Goal: Task Accomplishment & Management: Use online tool/utility

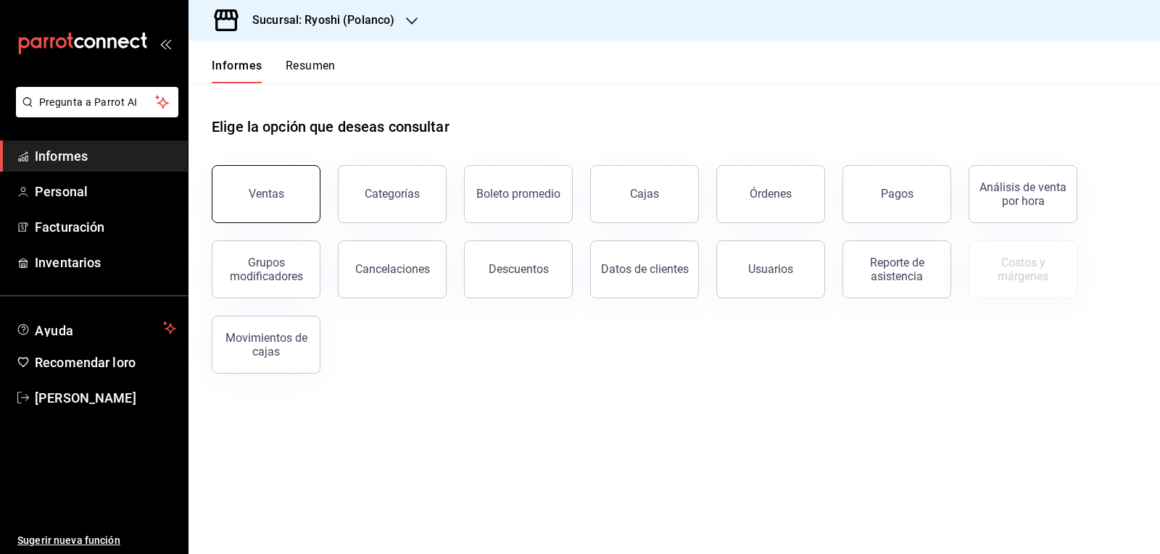
click at [288, 183] on button "Ventas" at bounding box center [266, 194] width 109 height 58
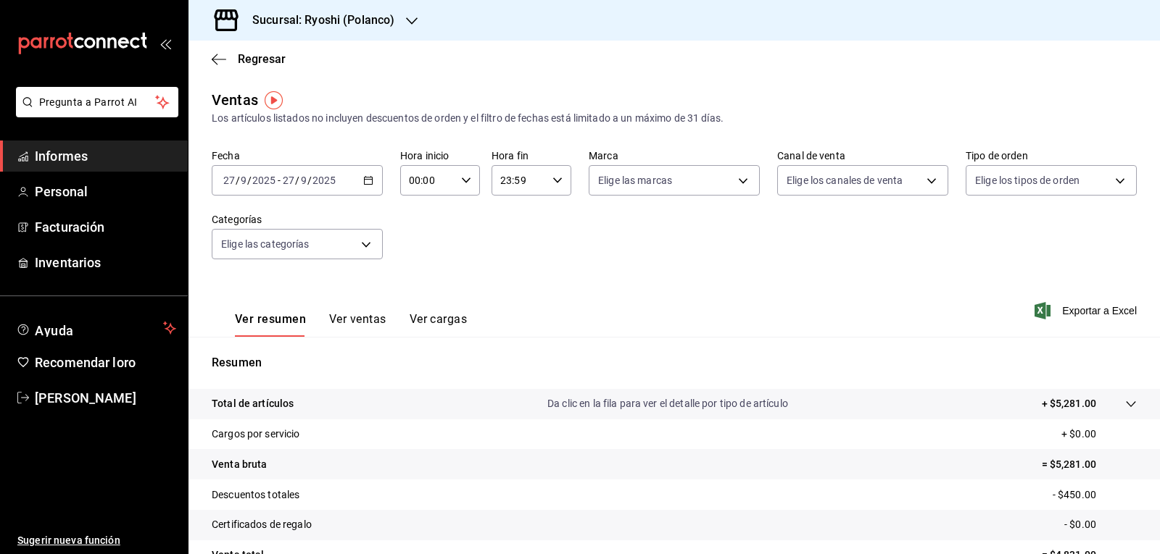
click at [462, 180] on \(Stroke\) "button" at bounding box center [466, 180] width 9 height 5
click at [421, 252] on font "05" at bounding box center [418, 247] width 12 height 12
type input "05:00"
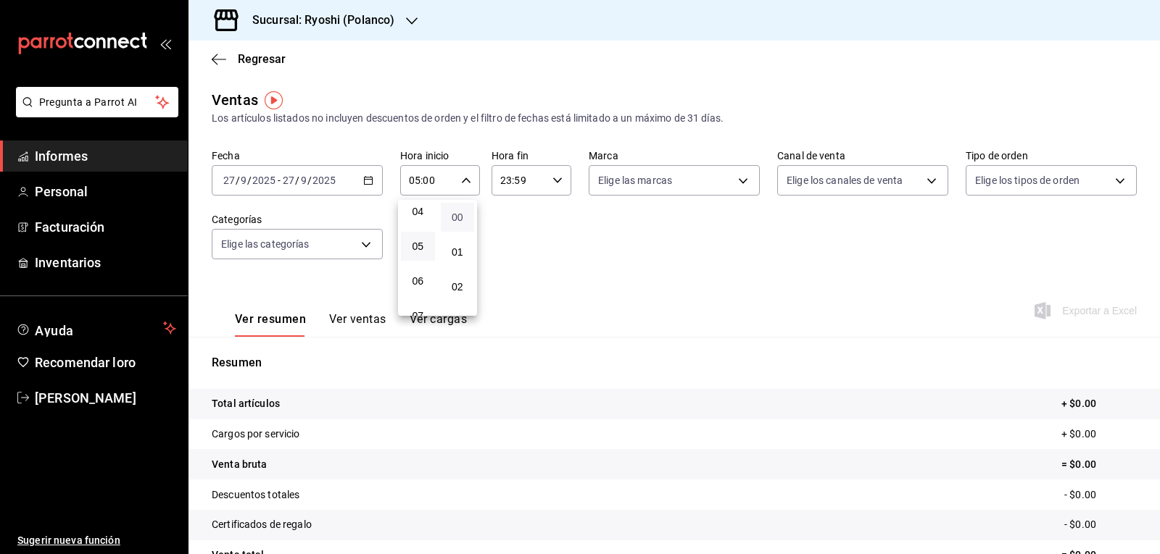
click at [457, 216] on font "00" at bounding box center [458, 218] width 12 height 12
click at [551, 176] on div at bounding box center [580, 277] width 1160 height 554
click at [552, 176] on icon "button" at bounding box center [557, 180] width 10 height 10
click at [506, 255] on font "05" at bounding box center [508, 252] width 12 height 12
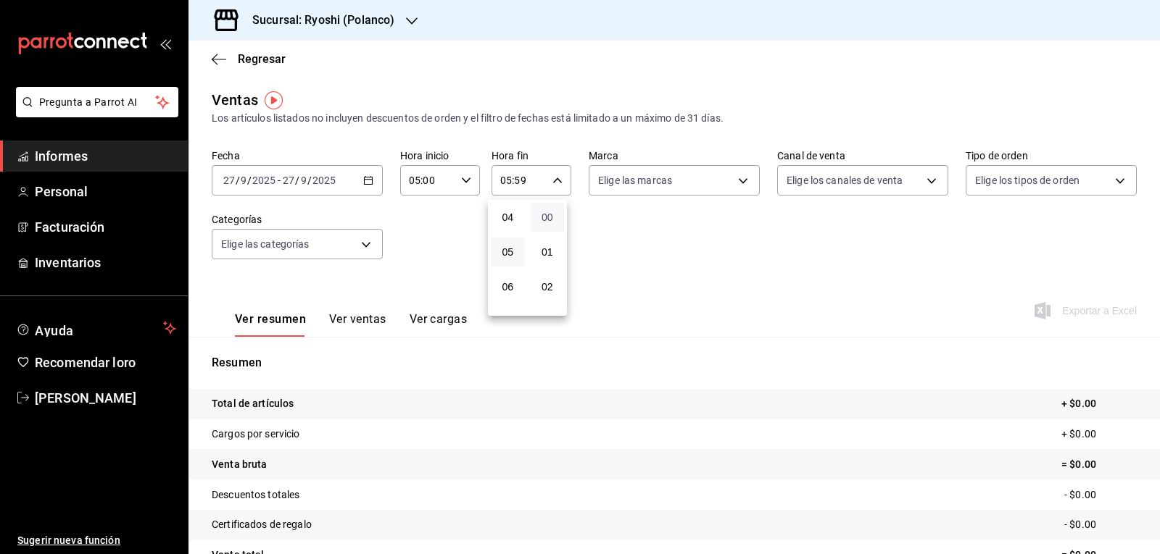
click at [547, 217] on font "00" at bounding box center [547, 218] width 12 height 12
type input "05:00"
click at [367, 183] on div at bounding box center [580, 277] width 1160 height 554
click at [367, 182] on icon "button" at bounding box center [368, 180] width 10 height 10
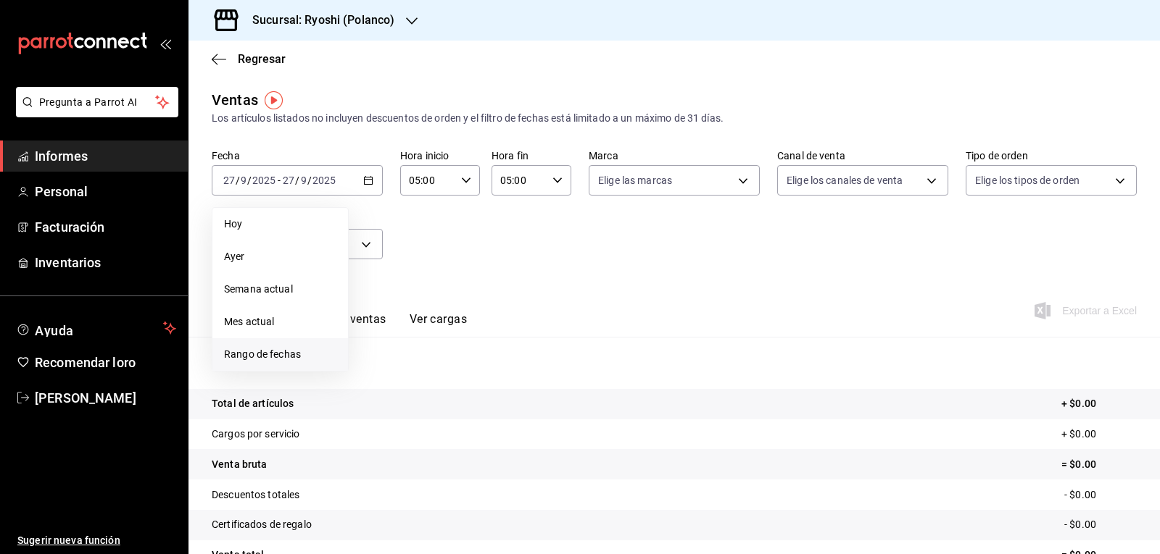
click at [236, 358] on font "Rango de fechas" at bounding box center [262, 355] width 77 height 12
click at [489, 375] on button "26" at bounding box center [481, 373] width 25 height 26
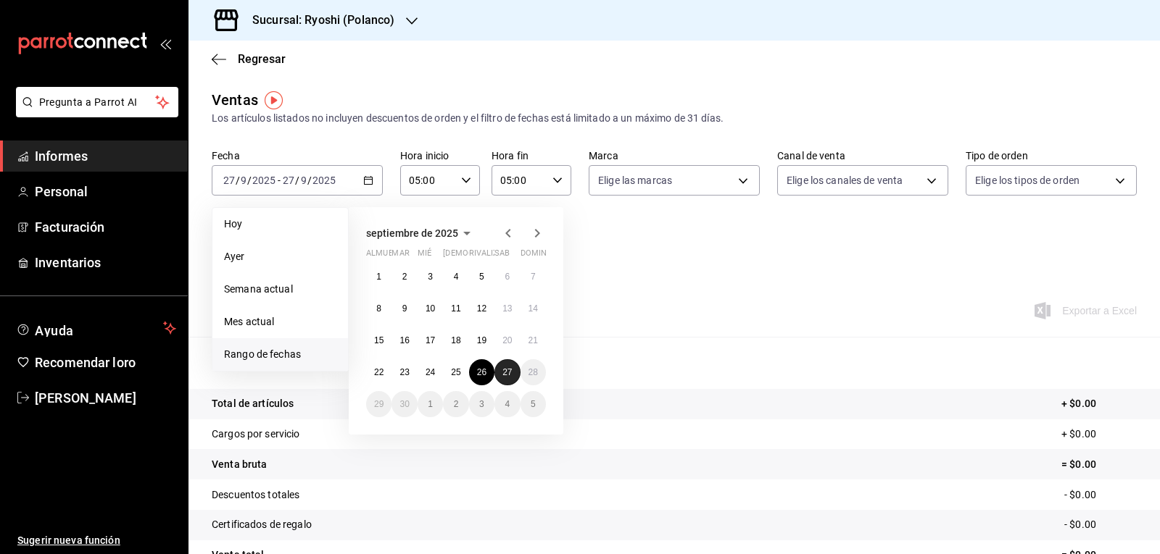
click at [507, 375] on font "27" at bounding box center [506, 372] width 9 height 10
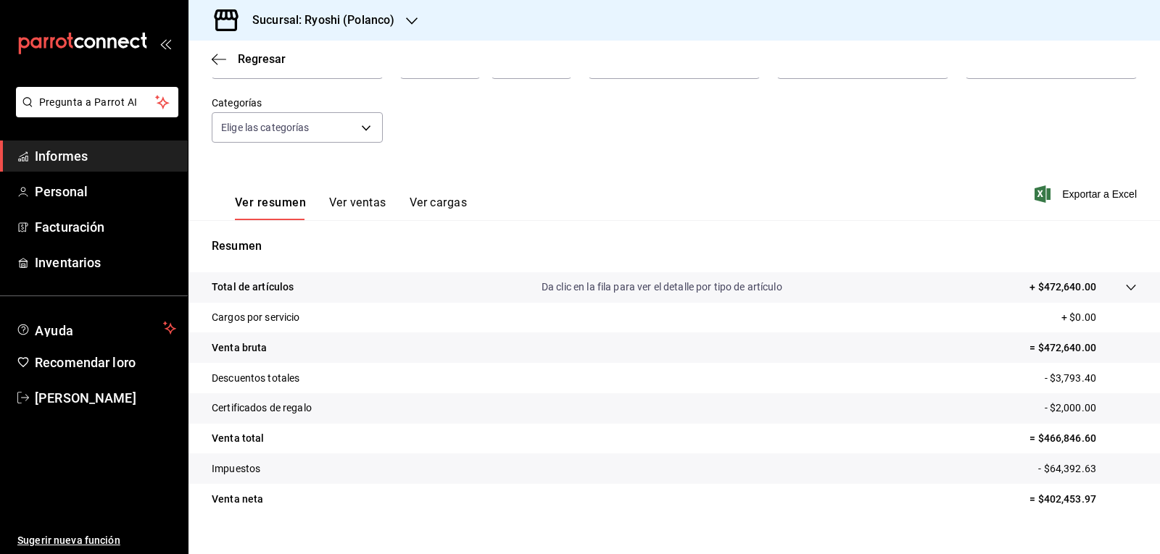
scroll to position [141, 0]
